Goal: Download file/media

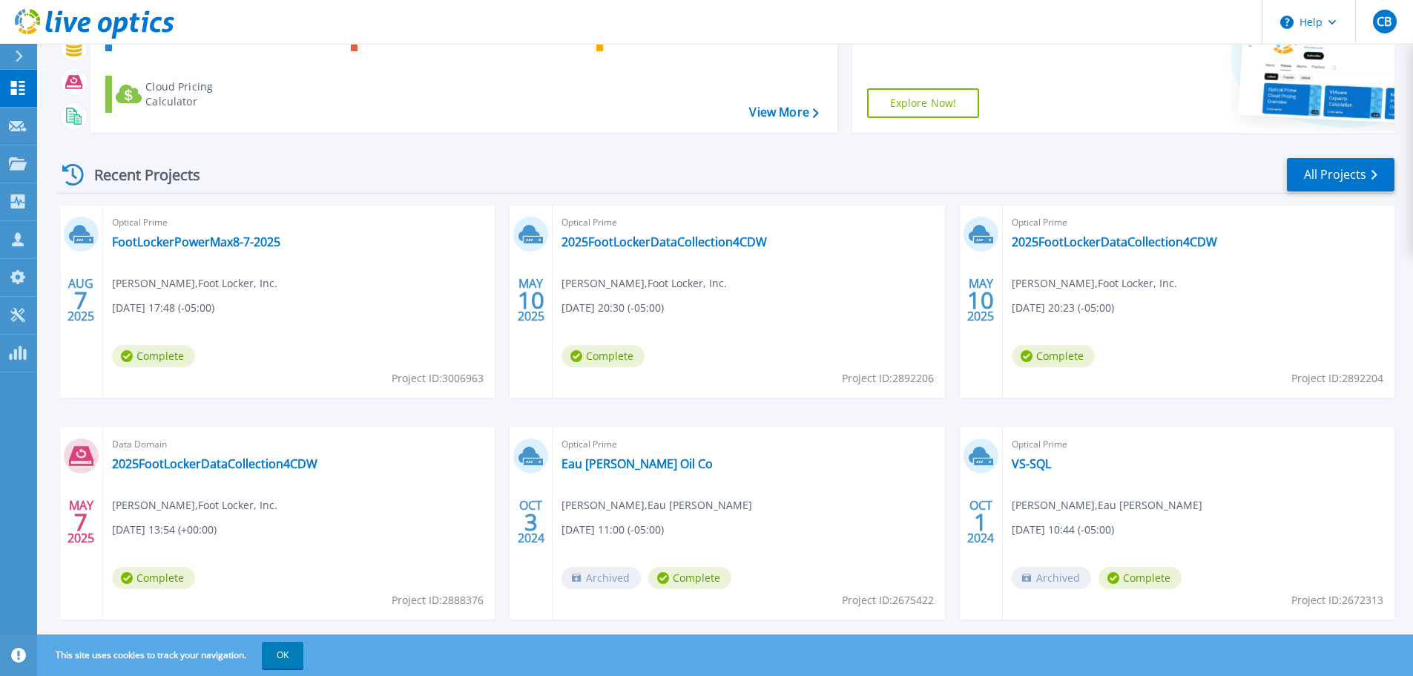
scroll to position [146, 0]
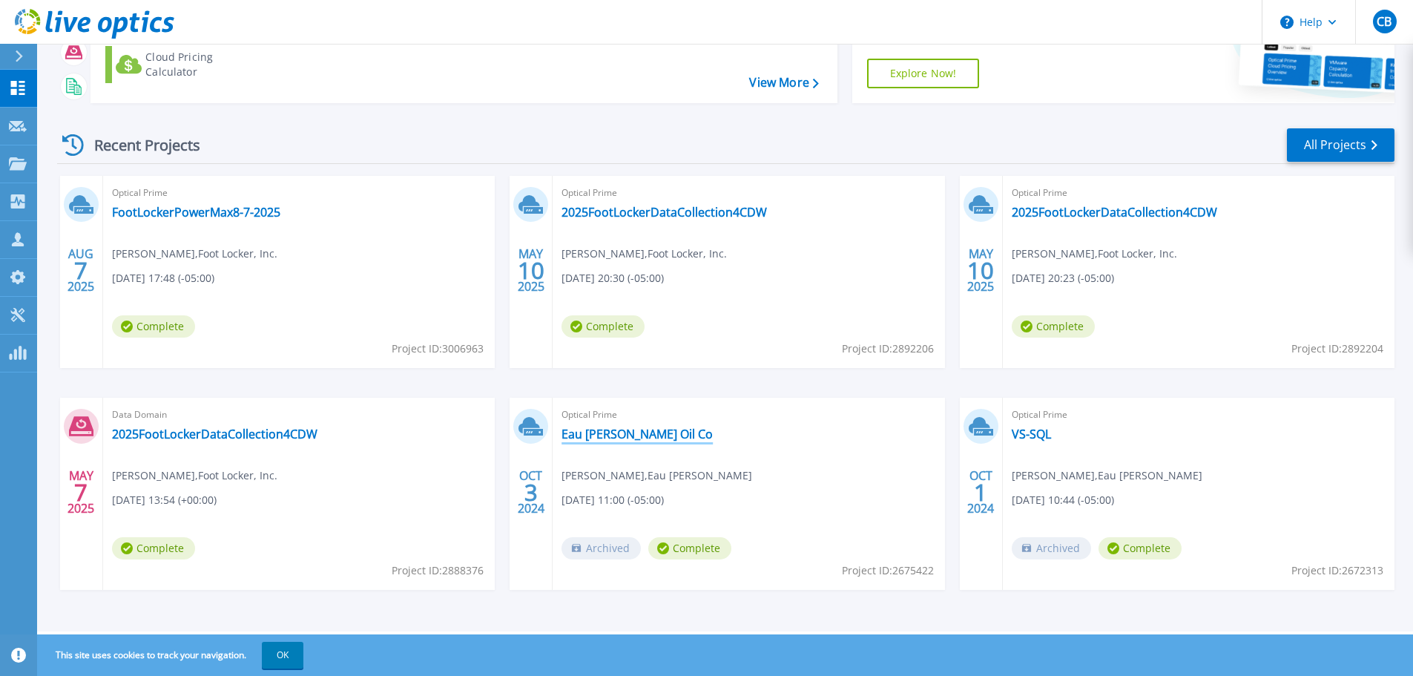
click at [621, 434] on link "Eau [PERSON_NAME] Oil Co" at bounding box center [636, 433] width 151 height 15
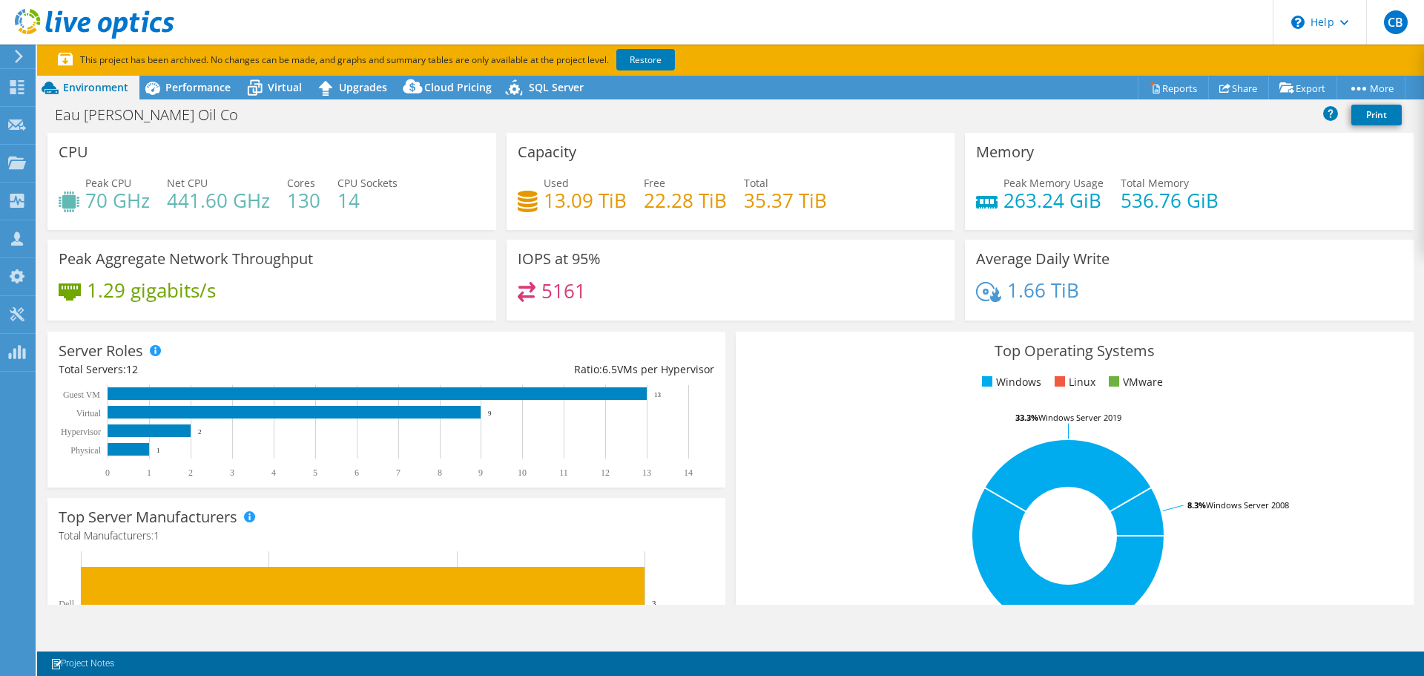
select select "USD"
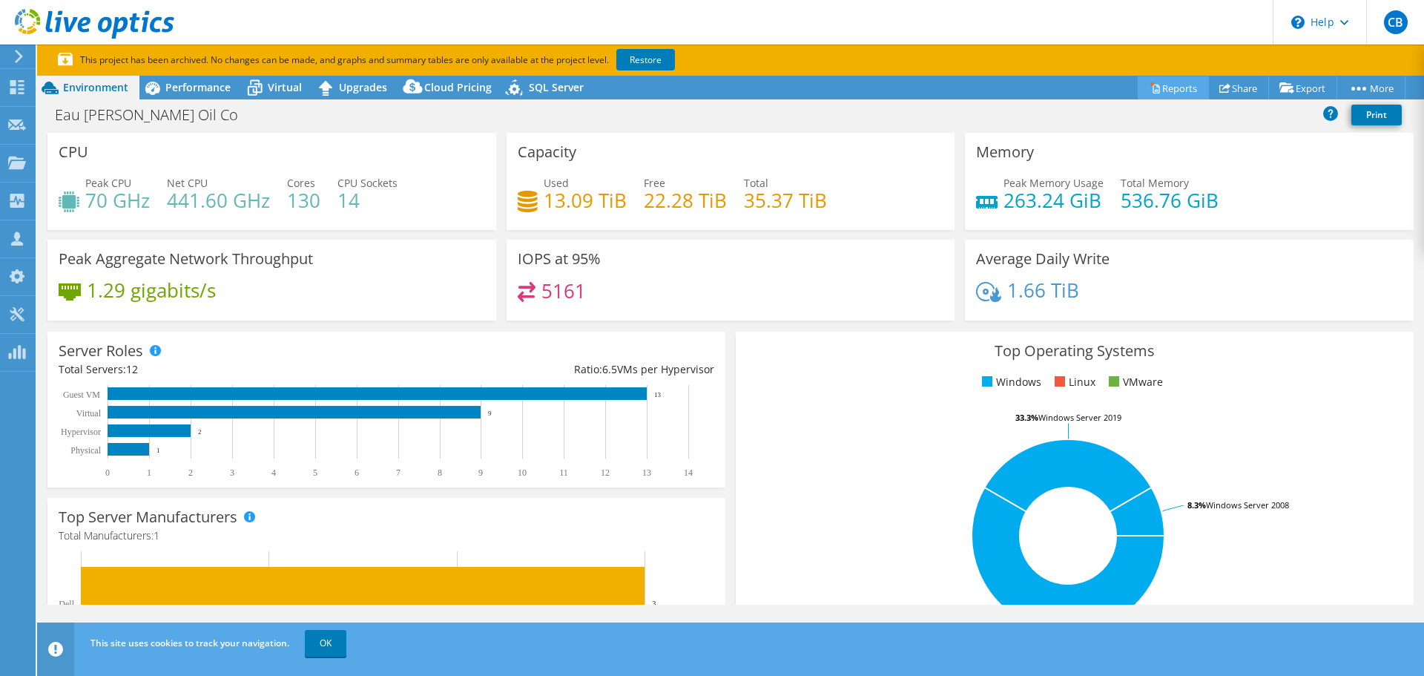
click at [1169, 97] on link "Reports" at bounding box center [1173, 87] width 71 height 23
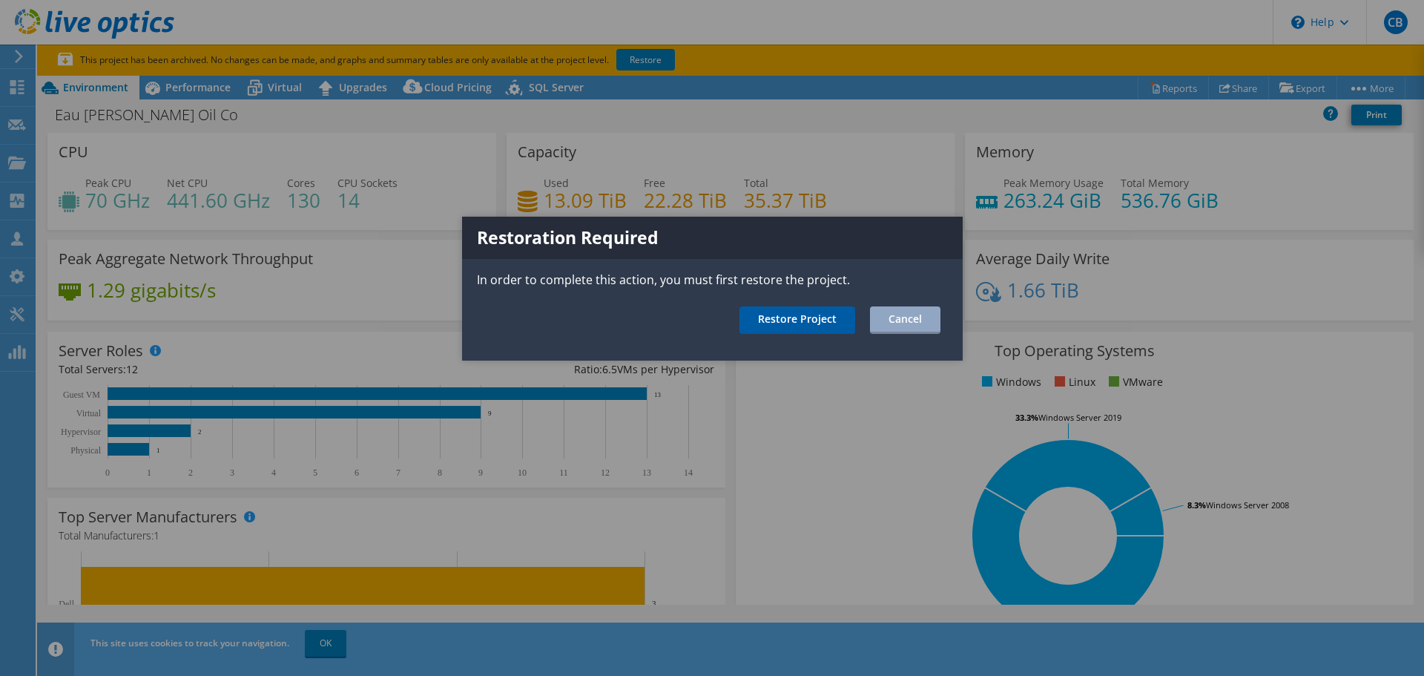
click at [793, 320] on link "Restore Project" at bounding box center [797, 319] width 116 height 27
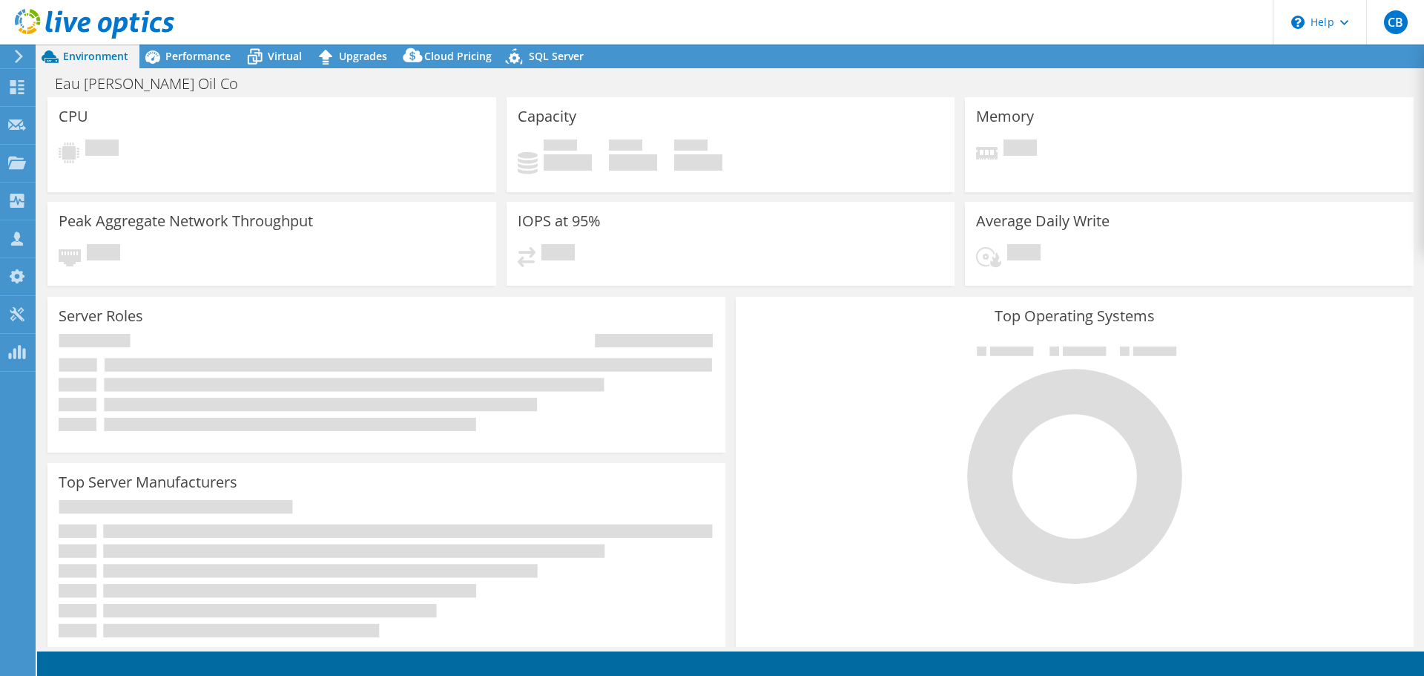
select select "USD"
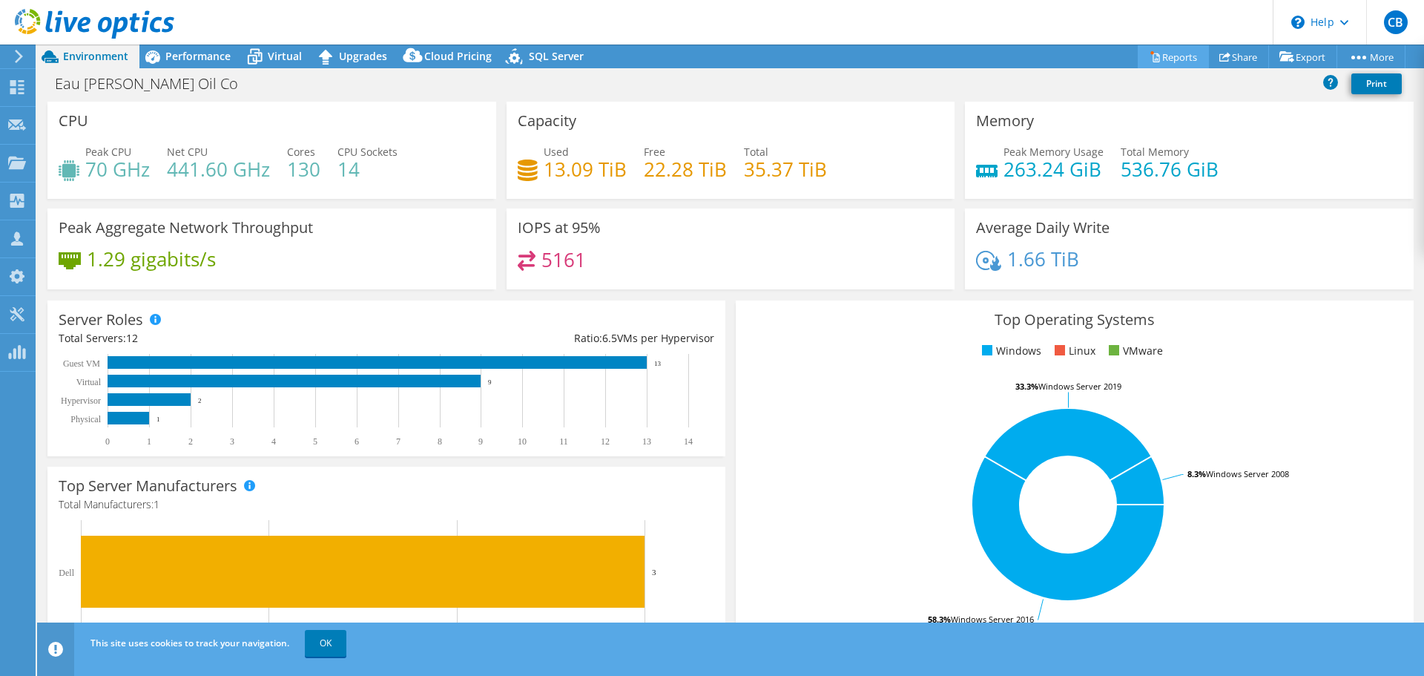
click at [1169, 52] on link "Reports" at bounding box center [1173, 56] width 71 height 23
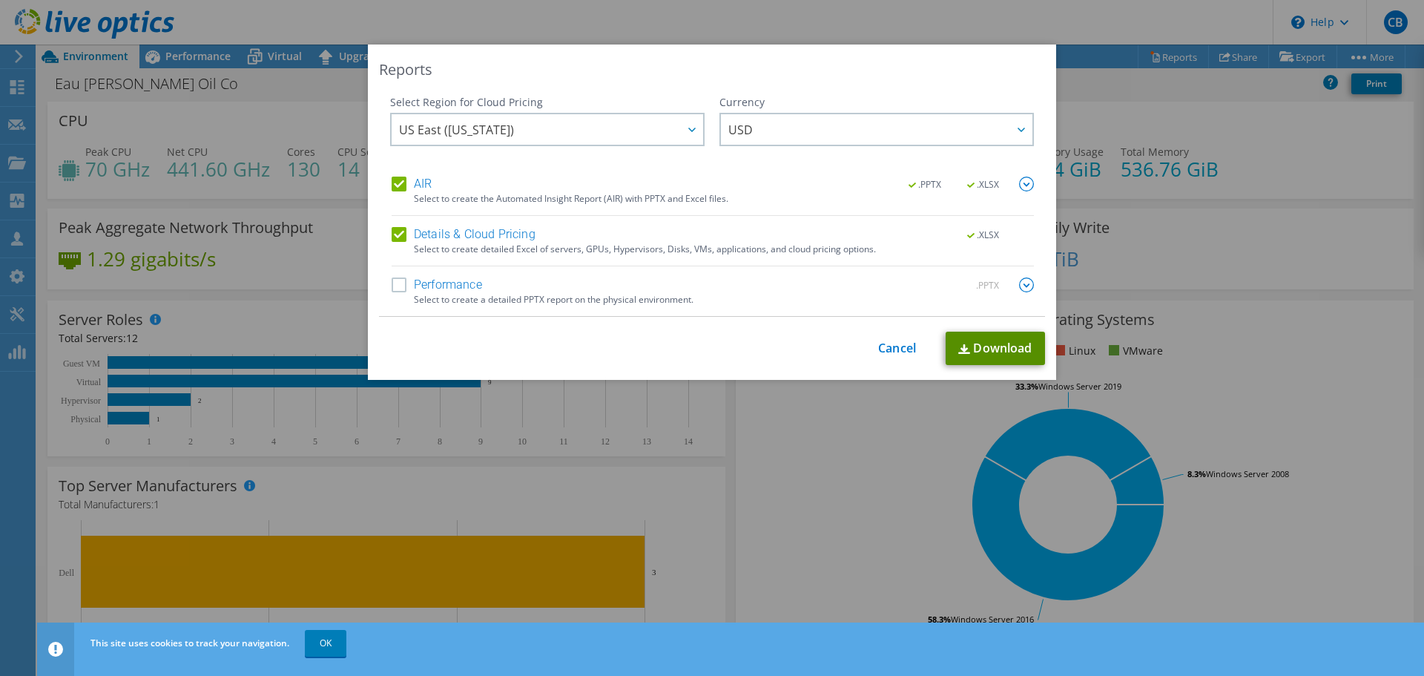
click at [995, 349] on link "Download" at bounding box center [994, 347] width 99 height 33
click at [393, 285] on label "Performance" at bounding box center [437, 284] width 90 height 15
click at [0, 0] on input "Performance" at bounding box center [0, 0] width 0 height 0
click at [395, 234] on label "Details & Cloud Pricing" at bounding box center [464, 234] width 144 height 15
click at [0, 0] on input "Details & Cloud Pricing" at bounding box center [0, 0] width 0 height 0
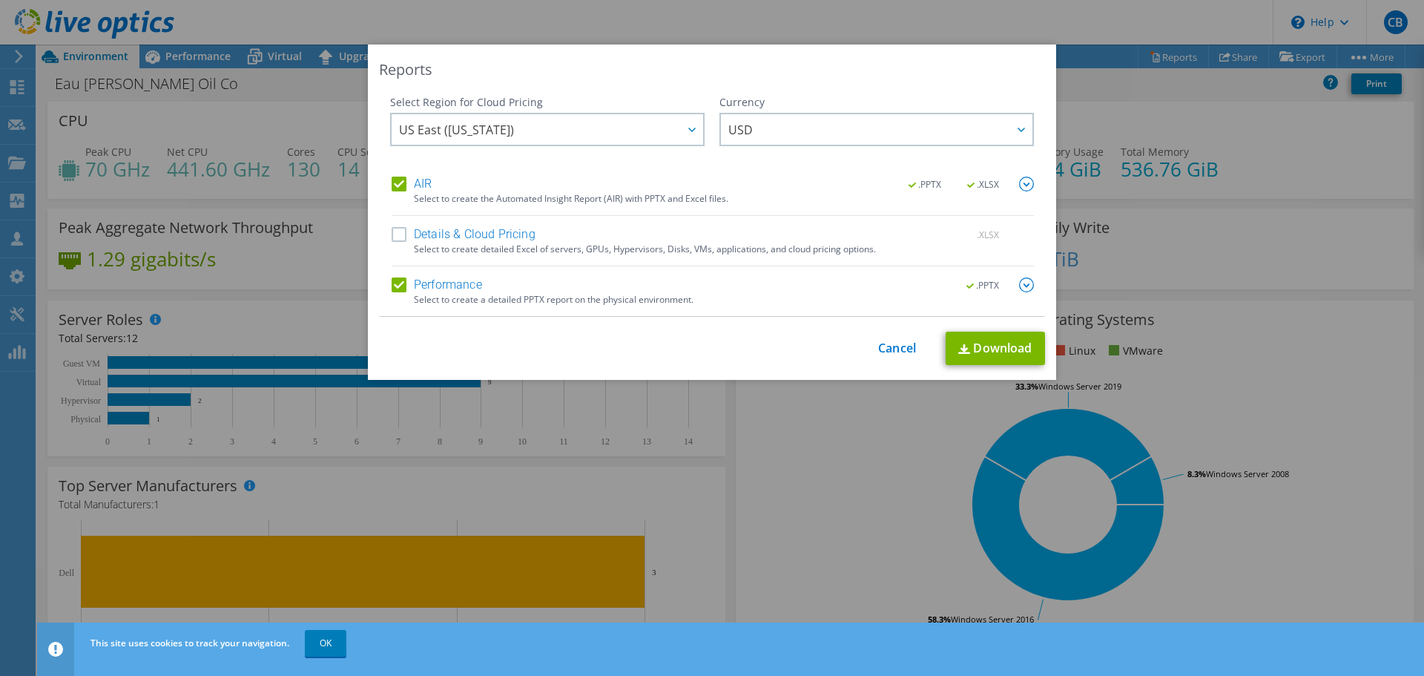
click at [393, 181] on label "AIR" at bounding box center [412, 183] width 40 height 15
click at [0, 0] on input "AIR" at bounding box center [0, 0] width 0 height 0
click at [987, 343] on link "Download" at bounding box center [994, 347] width 99 height 33
click at [1262, 330] on div "Reports Select Region for Cloud Pricing Asia Pacific (Hong Kong) Asia Pacific (…" at bounding box center [712, 337] width 1424 height 587
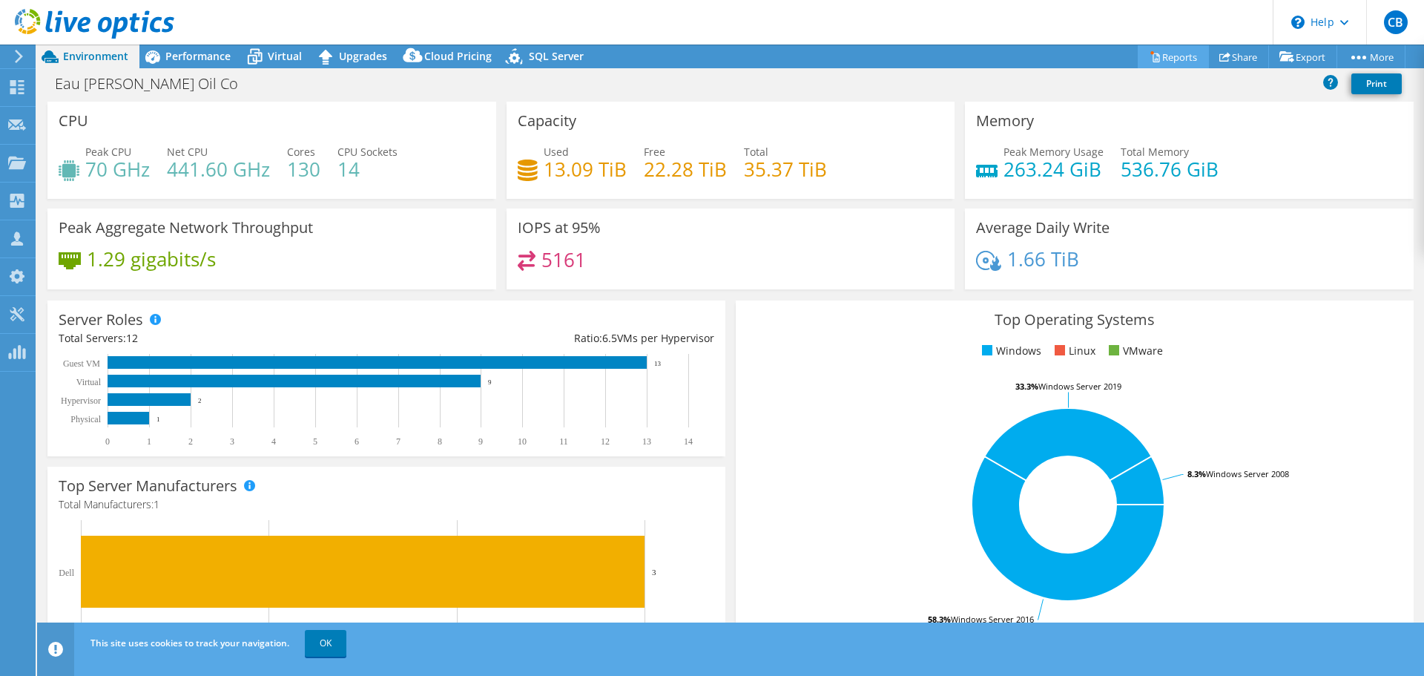
click at [1166, 45] on link "Reports" at bounding box center [1173, 56] width 71 height 23
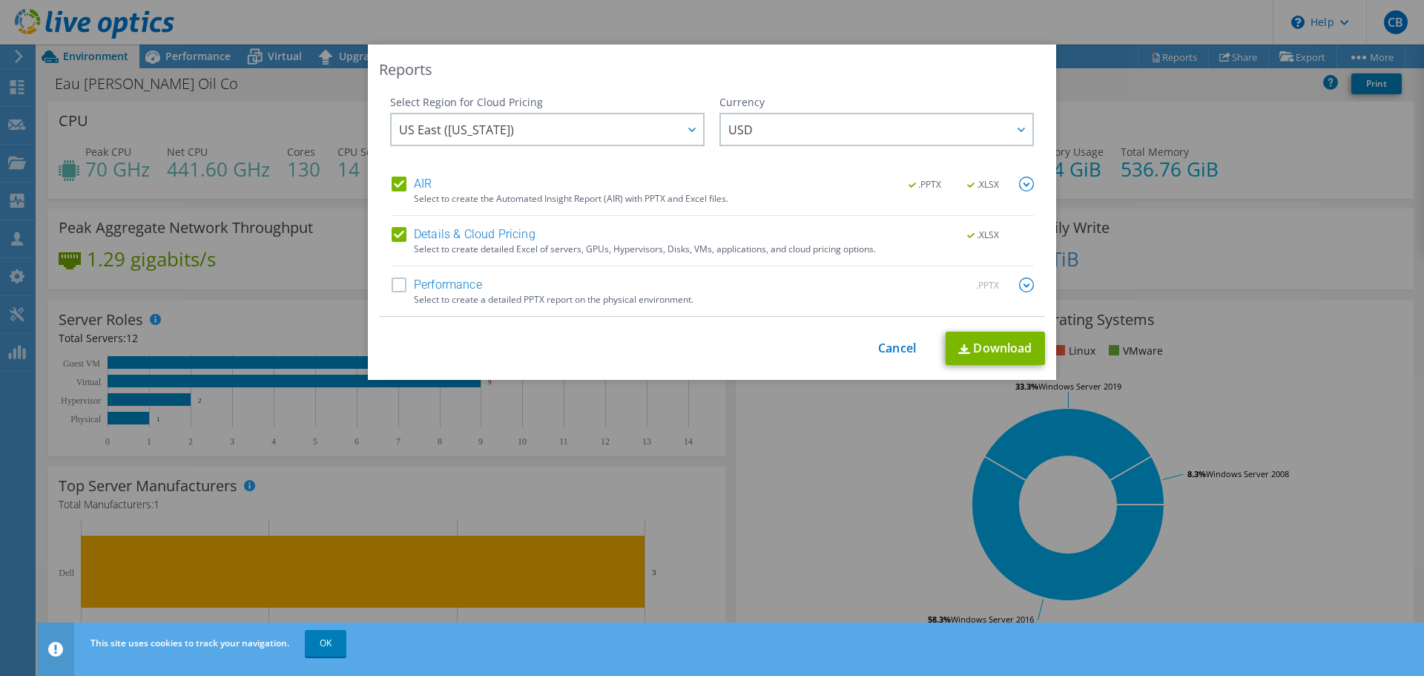
click at [609, 108] on div "Select Region for Cloud Pricing" at bounding box center [547, 102] width 314 height 15
click at [610, 114] on span "US East (Virginia)" at bounding box center [551, 129] width 304 height 30
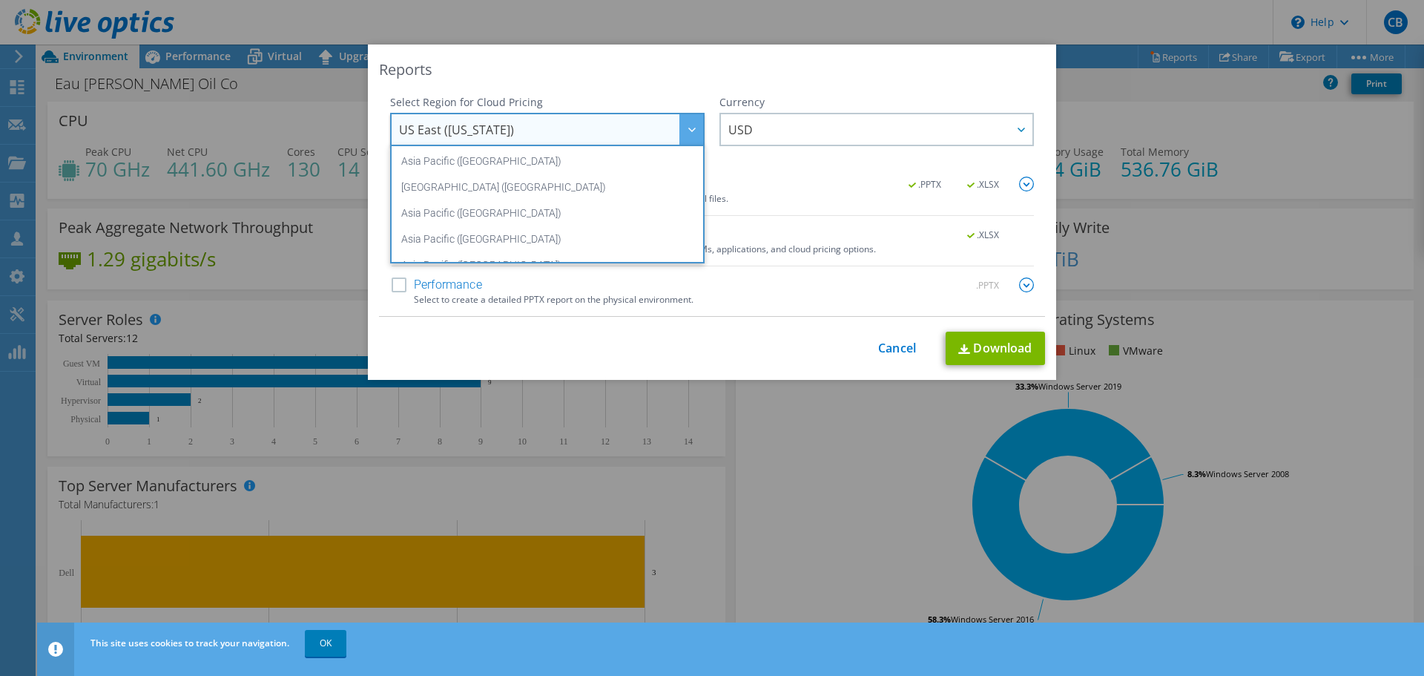
click at [610, 114] on span "US East (Virginia)" at bounding box center [551, 129] width 304 height 30
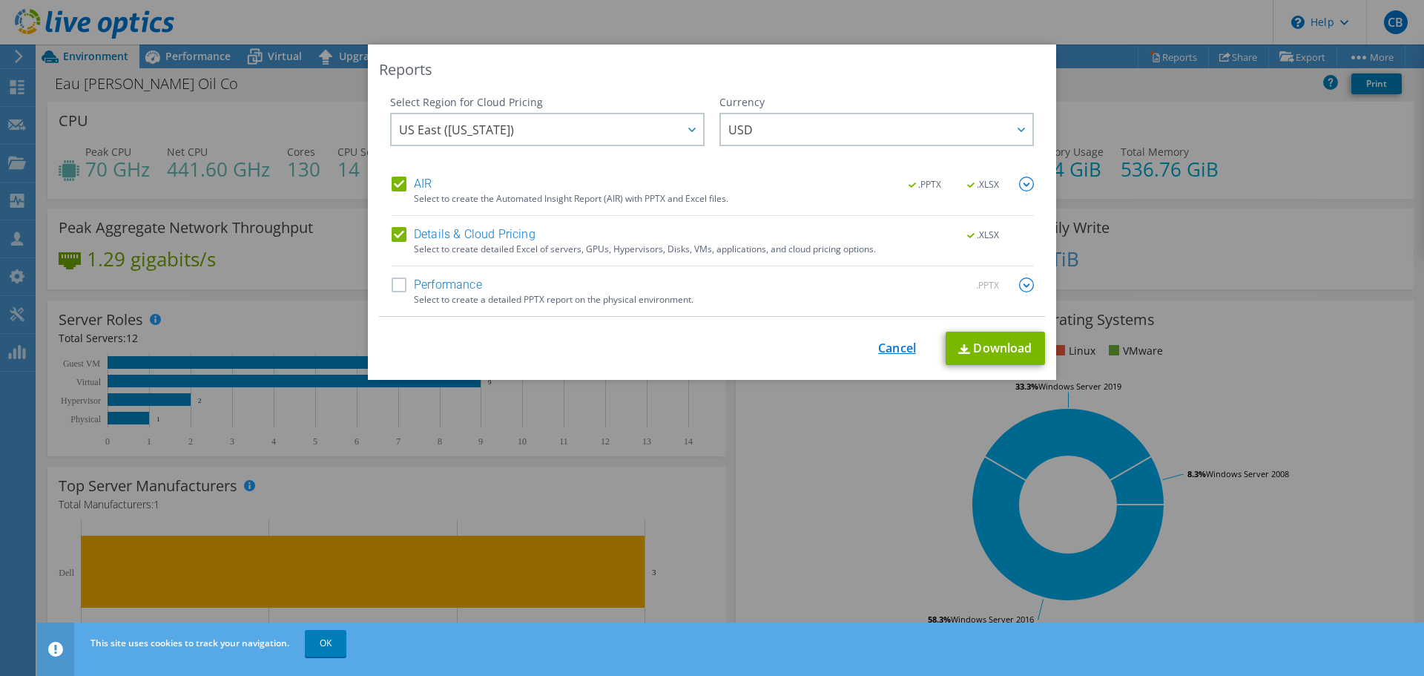
click at [882, 350] on link "Cancel" at bounding box center [897, 348] width 38 height 14
